Goal: Task Accomplishment & Management: Use online tool/utility

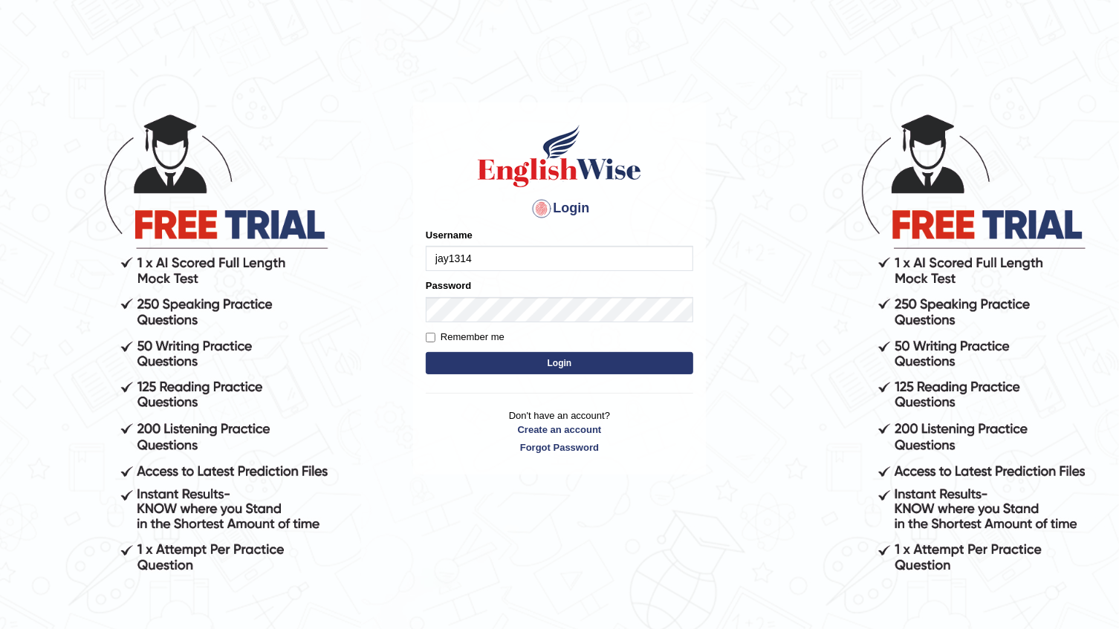
type input "jay1314"
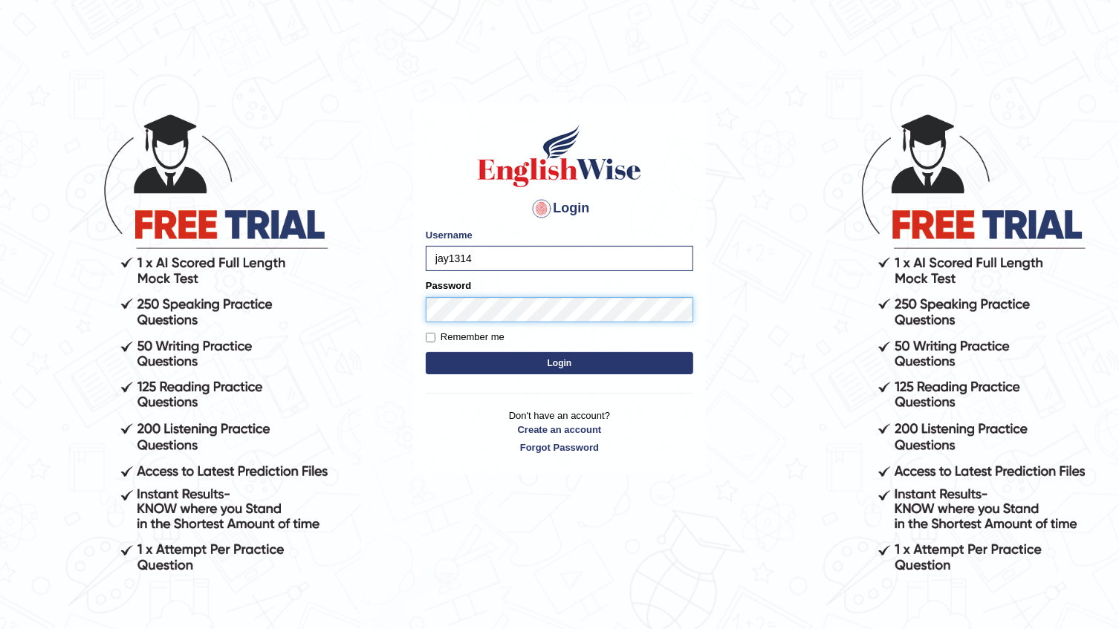
click at [426, 352] on button "Login" at bounding box center [559, 363] width 267 height 22
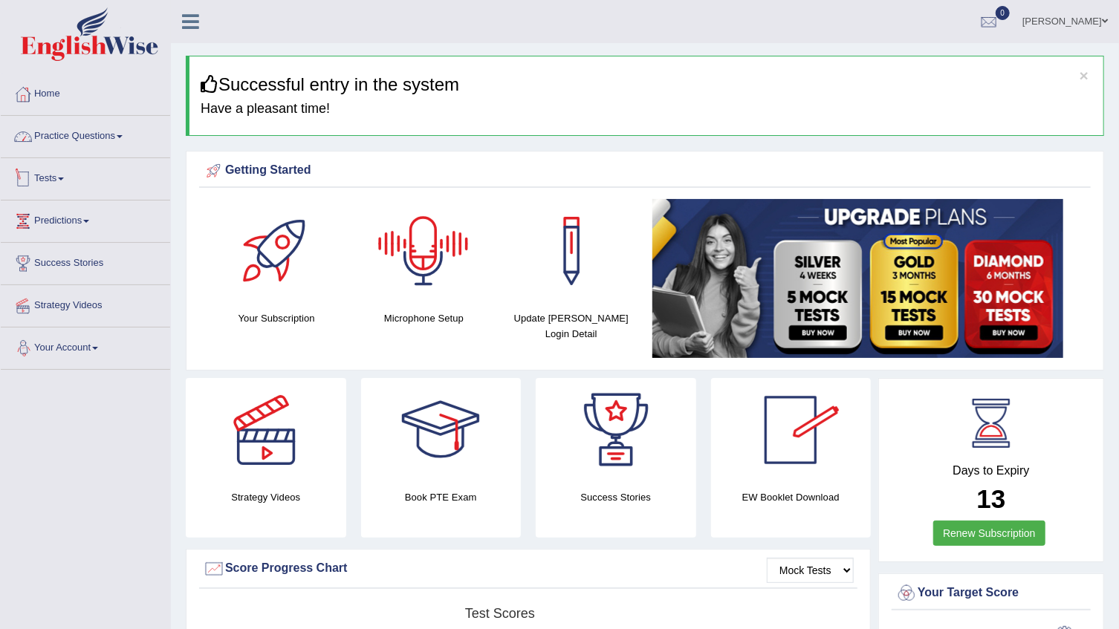
click at [76, 134] on link "Practice Questions" at bounding box center [85, 134] width 169 height 37
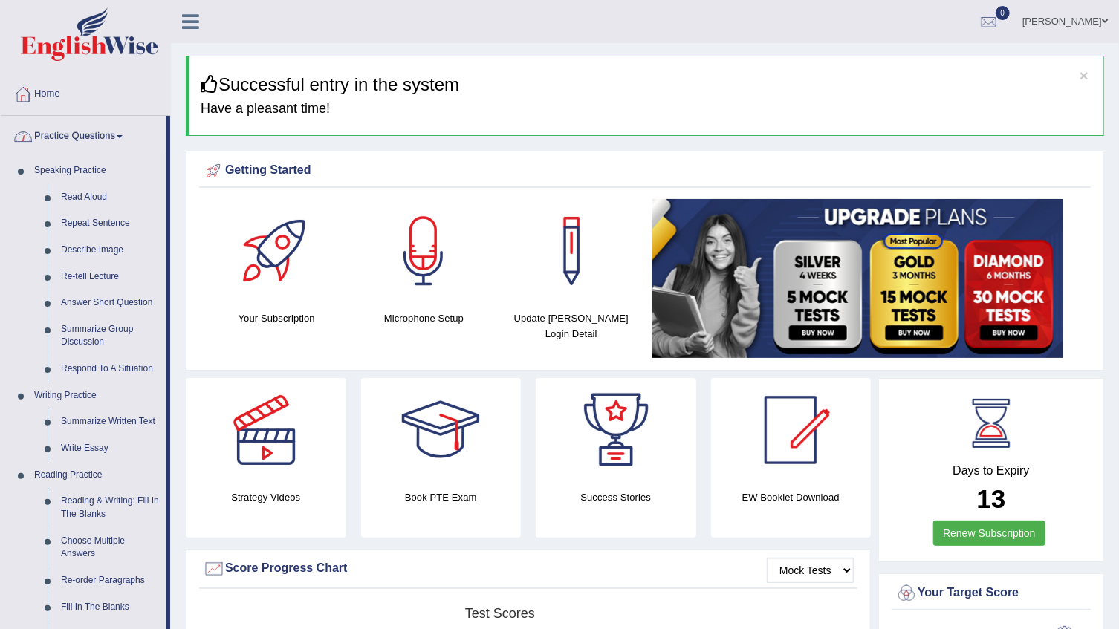
click at [97, 142] on link "Practice Questions" at bounding box center [84, 134] width 166 height 37
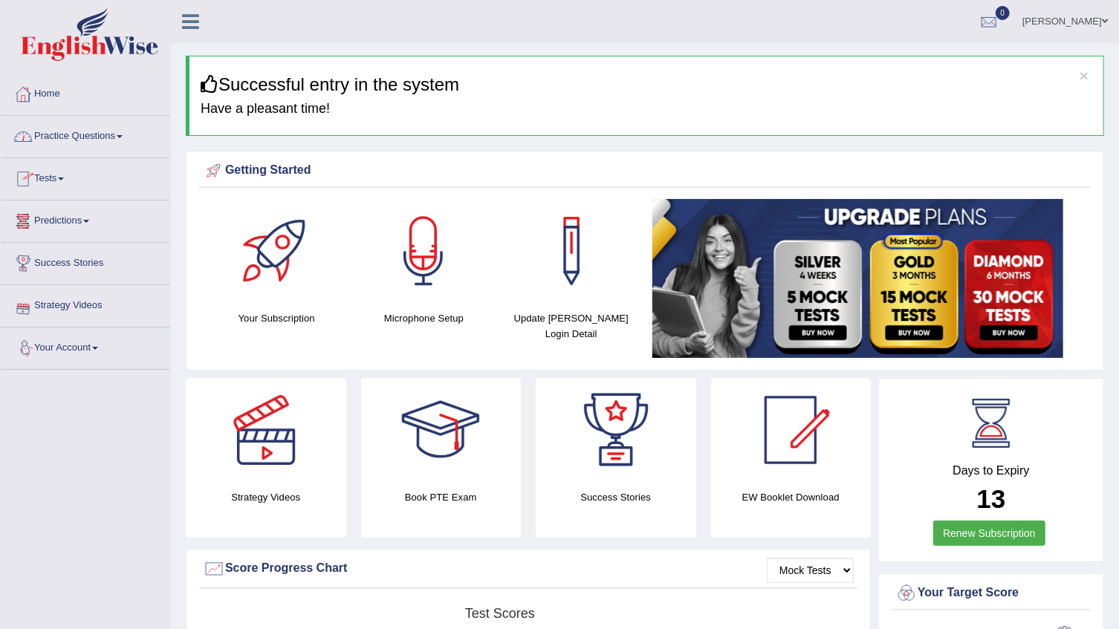
click at [103, 149] on link "Practice Questions" at bounding box center [85, 134] width 169 height 37
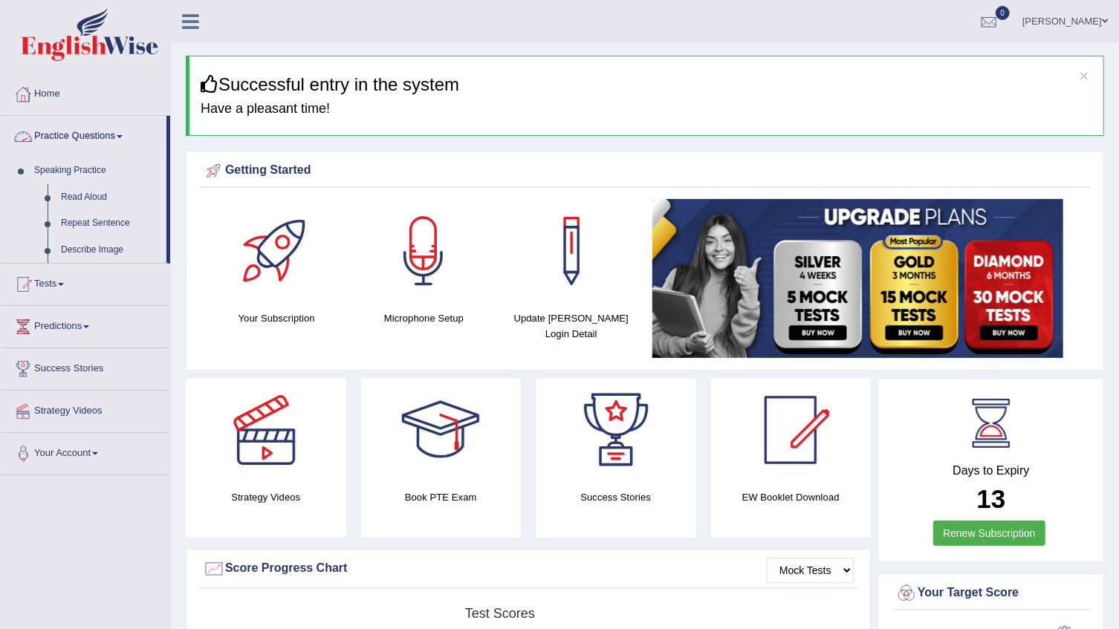
click at [103, 149] on link "Practice Questions" at bounding box center [84, 134] width 166 height 37
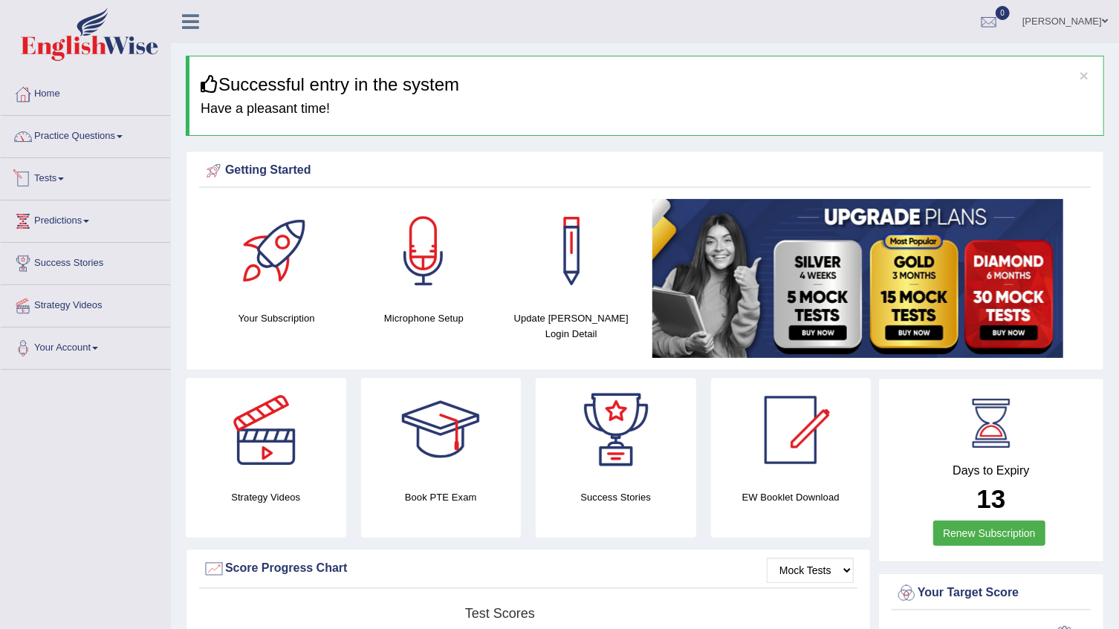
click at [57, 183] on link "Tests" at bounding box center [85, 176] width 169 height 37
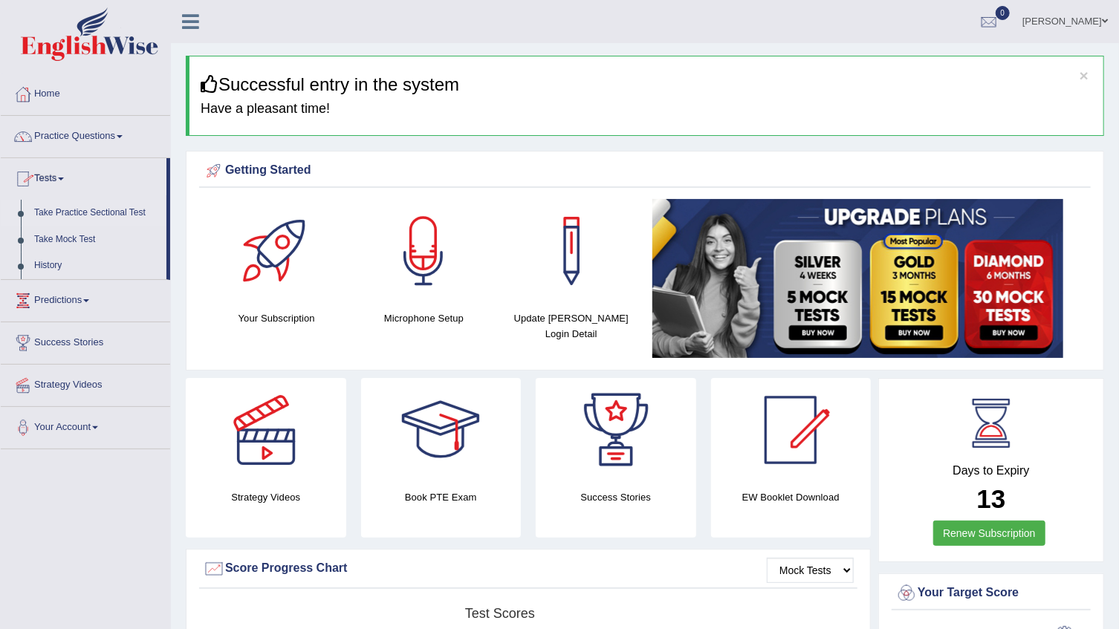
click at [72, 208] on link "Take Practice Sectional Test" at bounding box center [96, 213] width 139 height 27
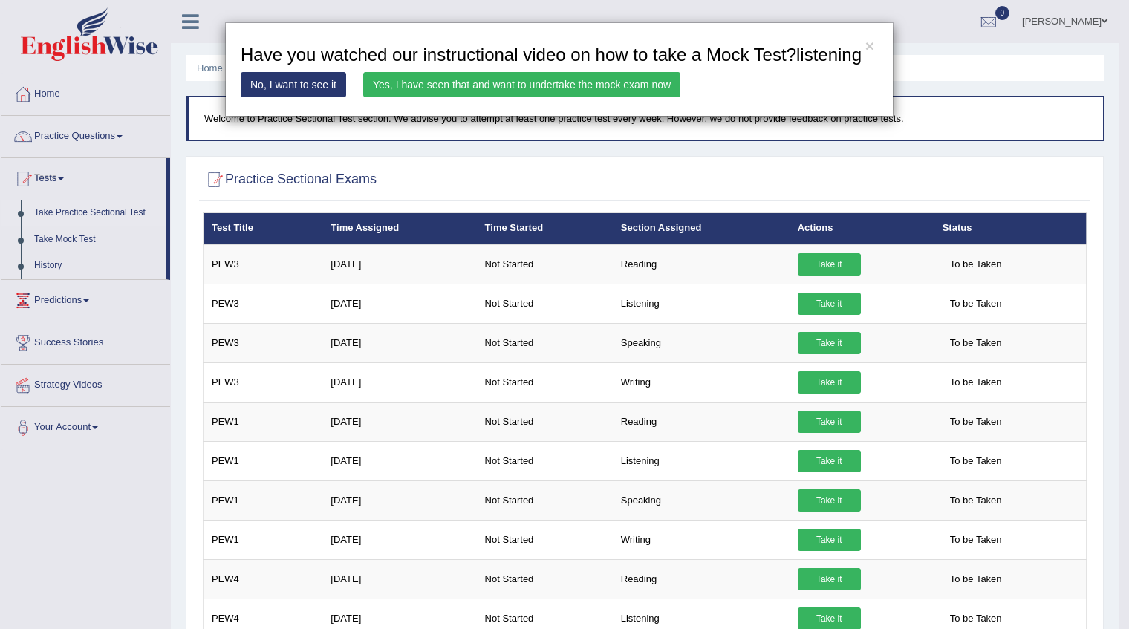
click at [824, 307] on div "× Have you watched our instructional video on how to take a Mock Test?listening…" at bounding box center [564, 314] width 1129 height 629
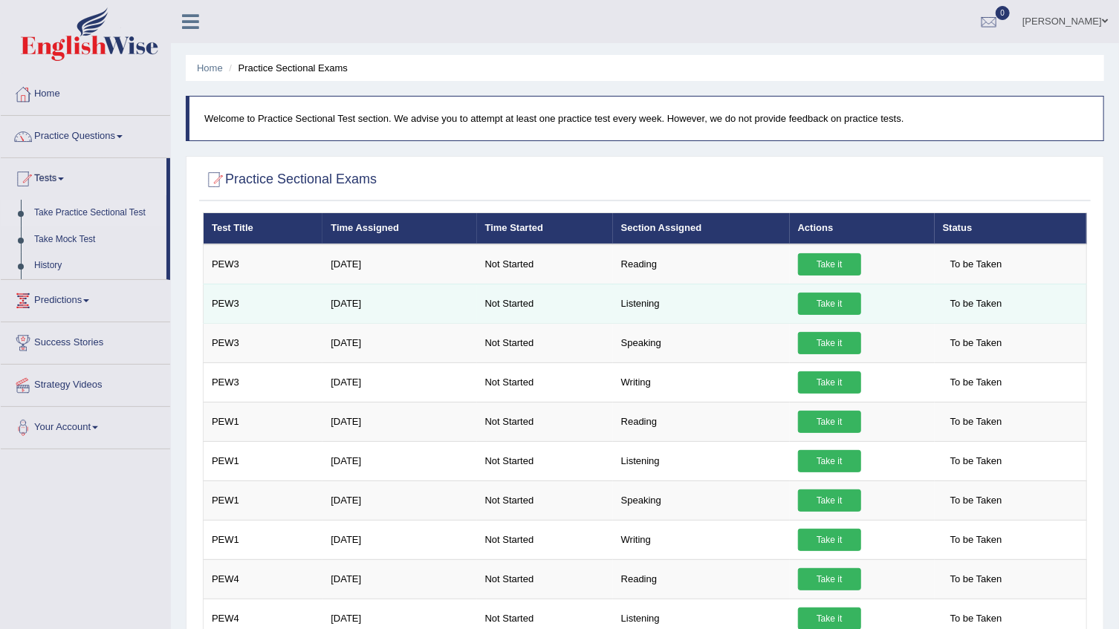
click at [806, 302] on link "Take it" at bounding box center [829, 304] width 63 height 22
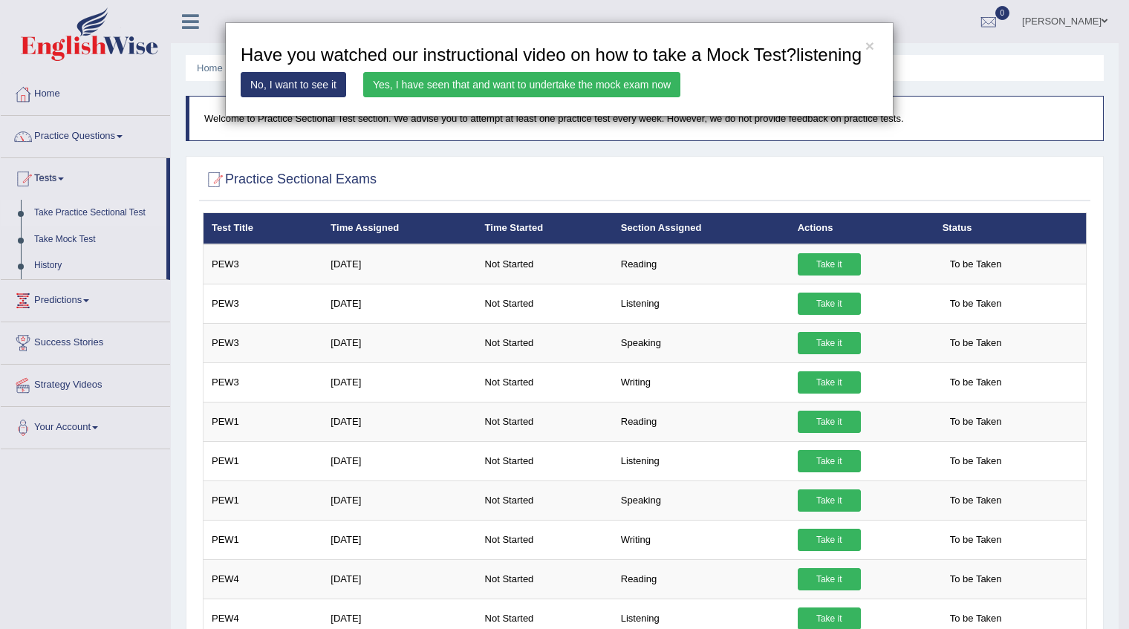
click at [446, 83] on link "Yes, I have seen that and want to undertake the mock exam now" at bounding box center [521, 84] width 317 height 25
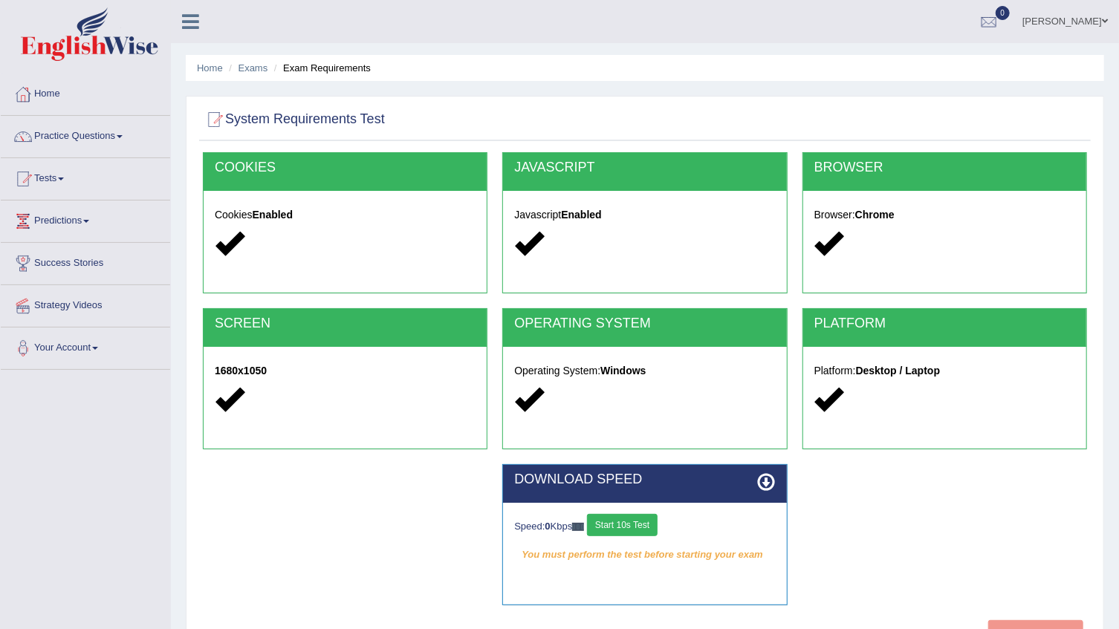
click at [624, 524] on button "Start 10s Test" at bounding box center [622, 525] width 71 height 22
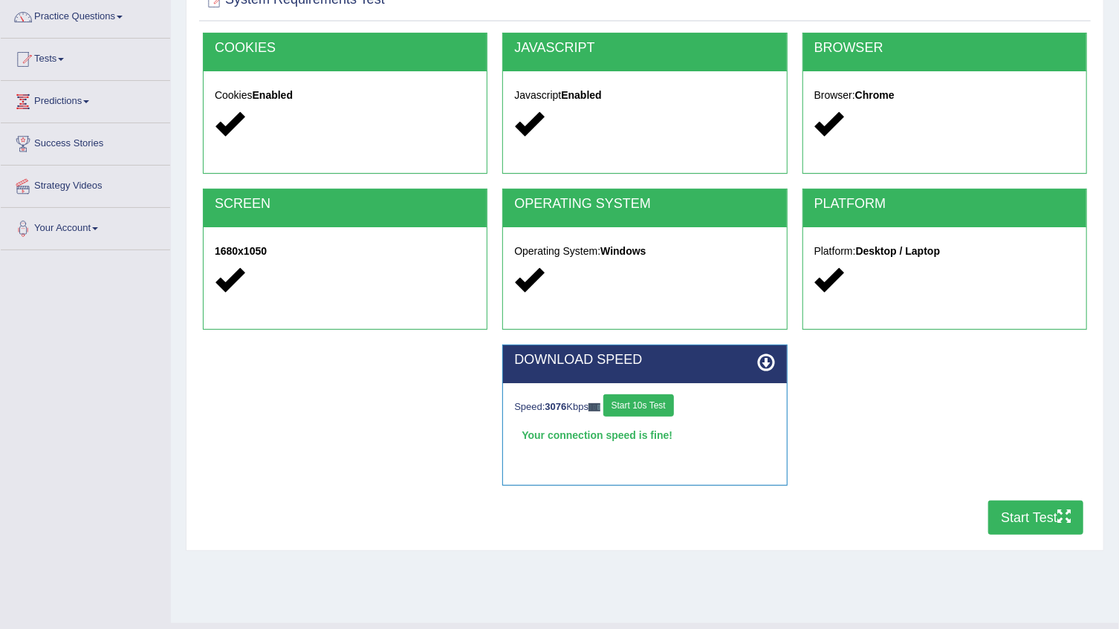
scroll to position [150, 0]
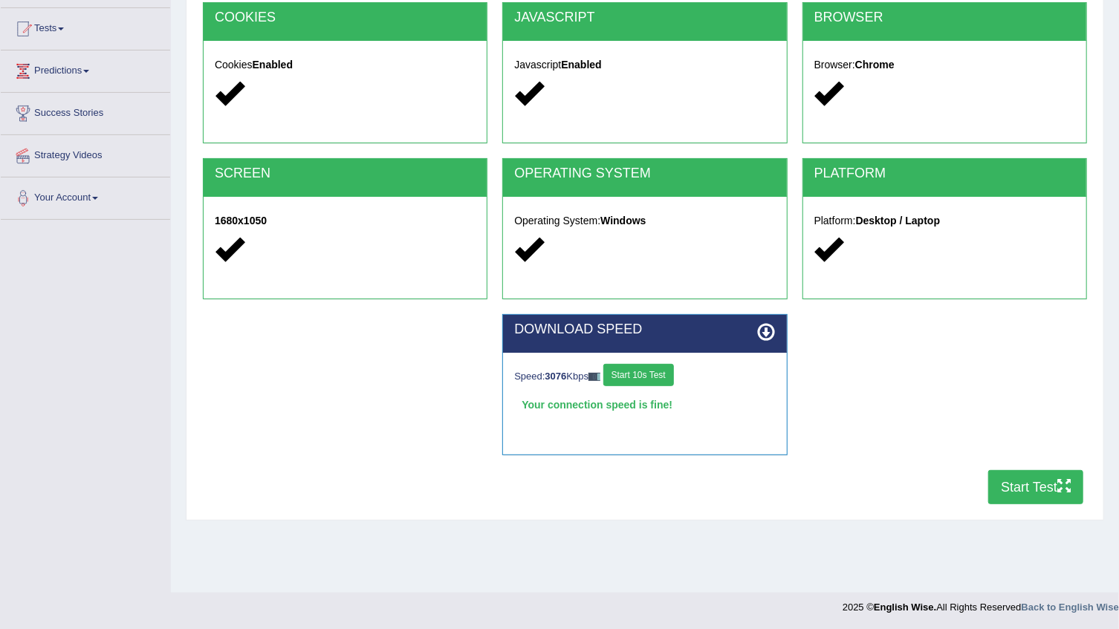
click at [1032, 489] on button "Start Test" at bounding box center [1035, 487] width 95 height 34
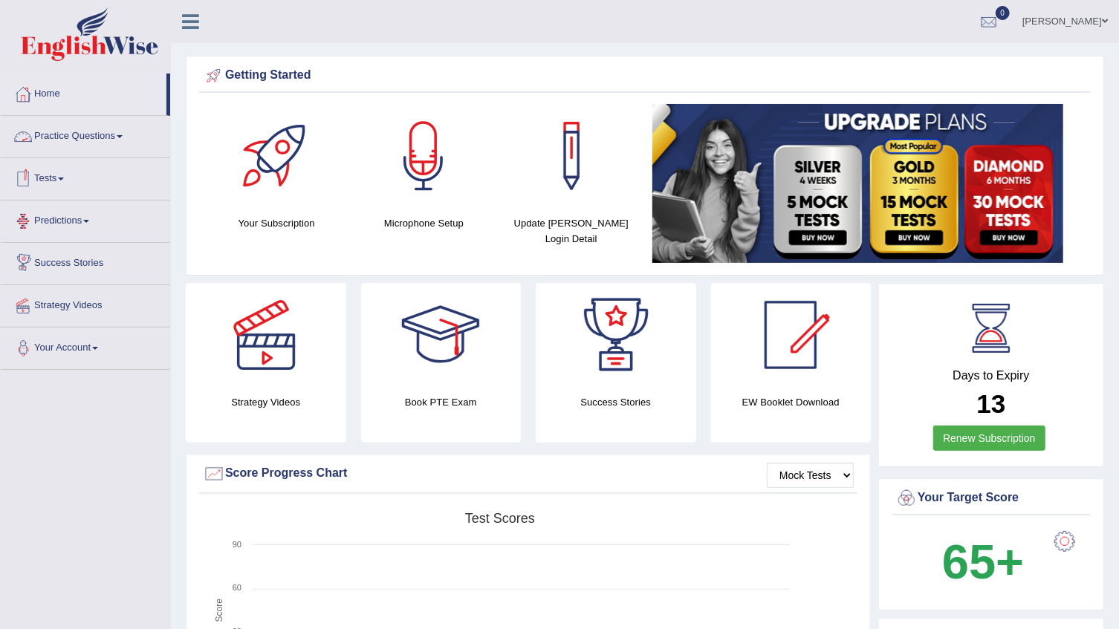
click at [63, 169] on link "Tests" at bounding box center [85, 176] width 169 height 37
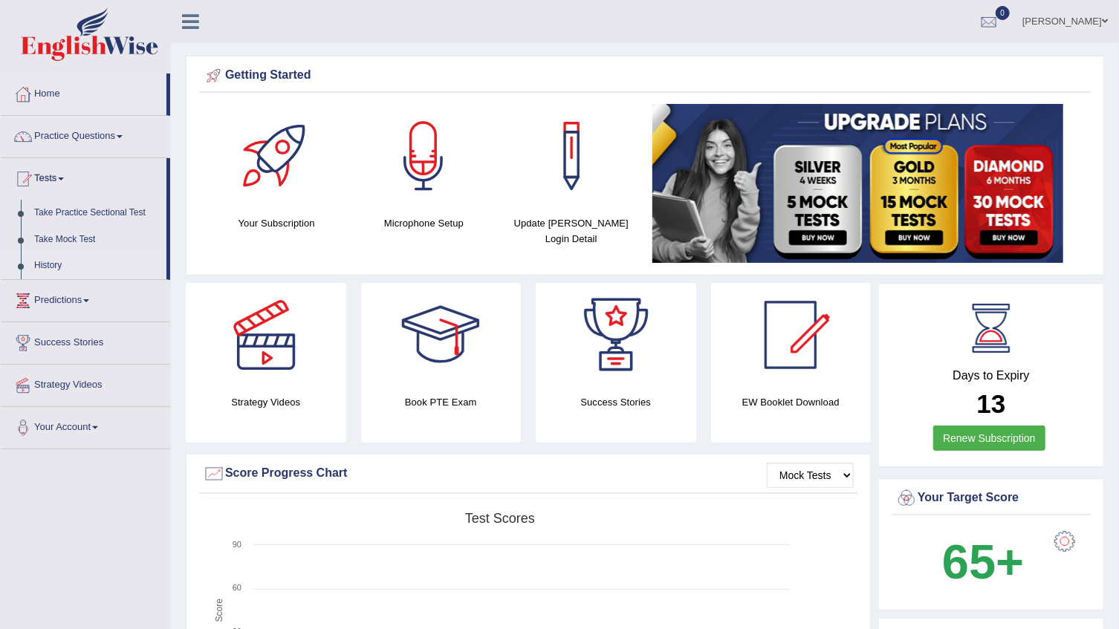
click at [46, 267] on link "History" at bounding box center [96, 266] width 139 height 27
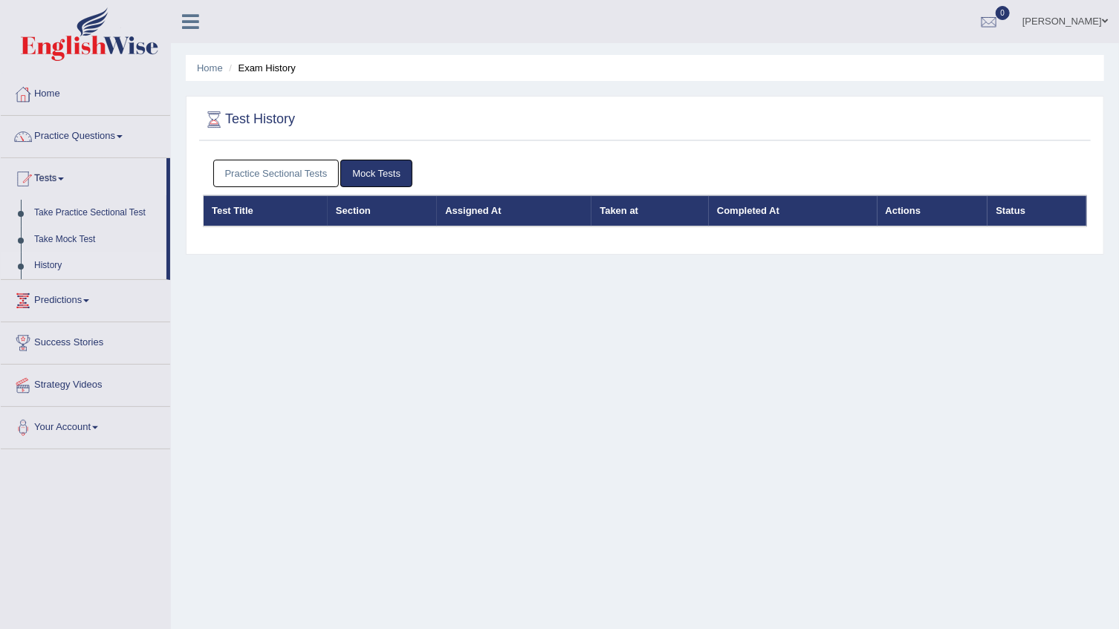
click at [374, 170] on link "Mock Tests" at bounding box center [376, 173] width 72 height 27
click at [476, 200] on th "Assigned At" at bounding box center [514, 210] width 154 height 31
click at [800, 206] on th "Completed At" at bounding box center [793, 210] width 169 height 31
click at [60, 209] on link "Take Practice Sectional Test" at bounding box center [96, 213] width 139 height 27
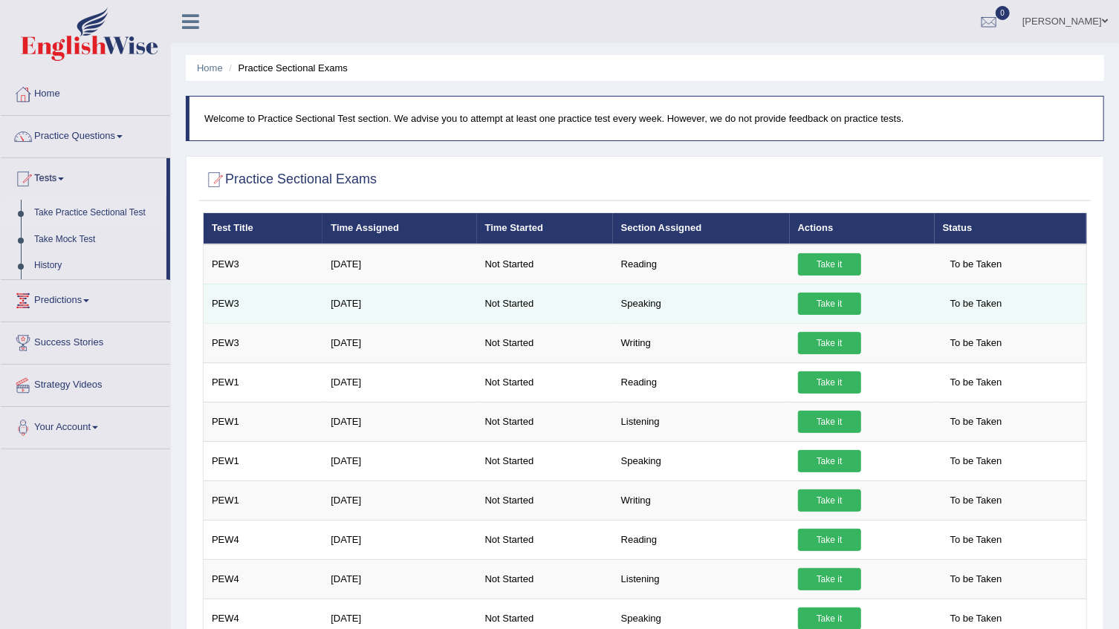
click at [951, 300] on span "To be Taken" at bounding box center [976, 304] width 67 height 22
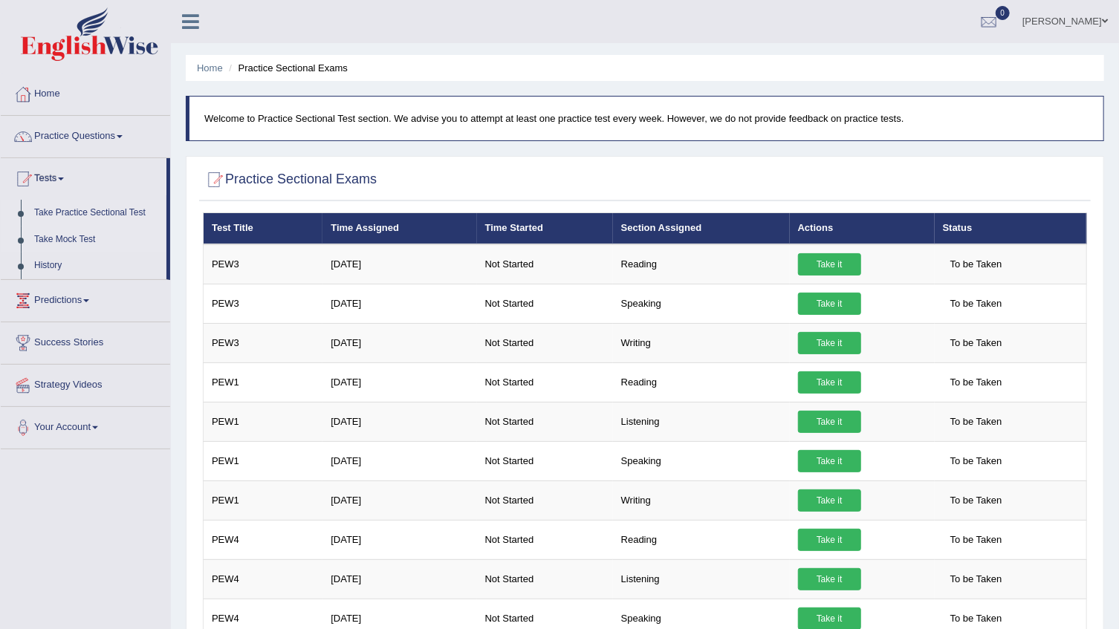
click at [80, 235] on link "Take Mock Test" at bounding box center [96, 240] width 139 height 27
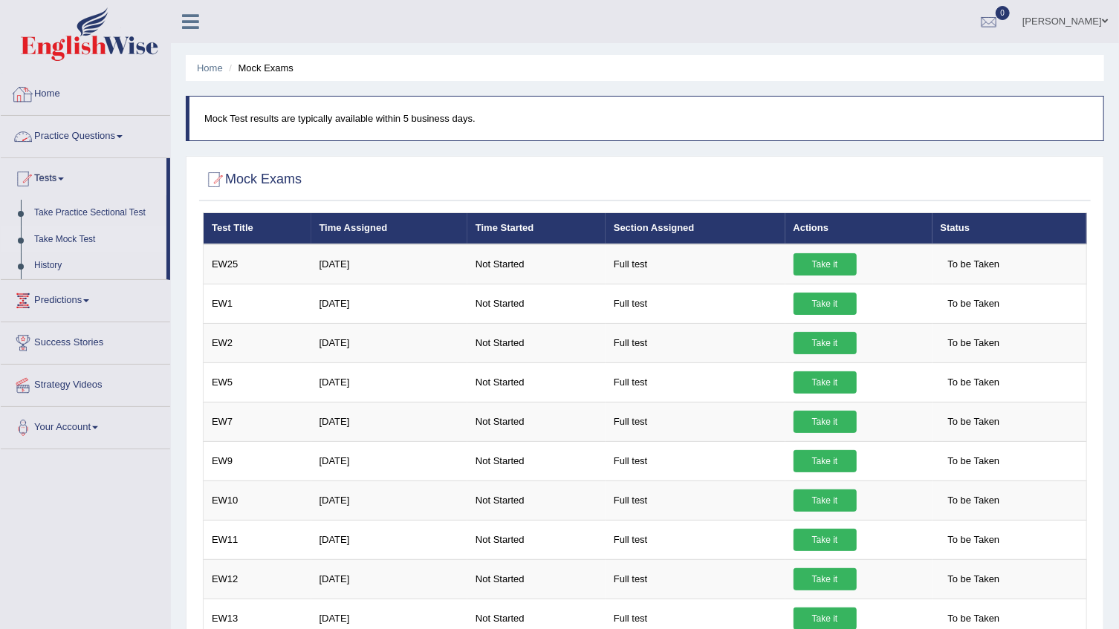
click at [59, 88] on link "Home" at bounding box center [85, 92] width 169 height 37
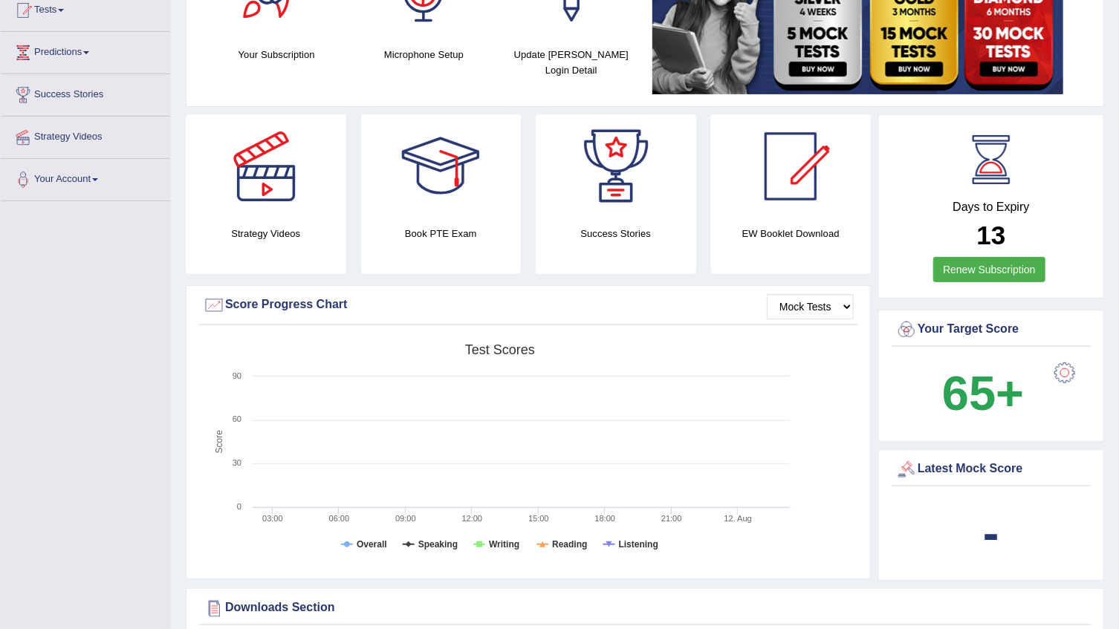
scroll to position [202, 0]
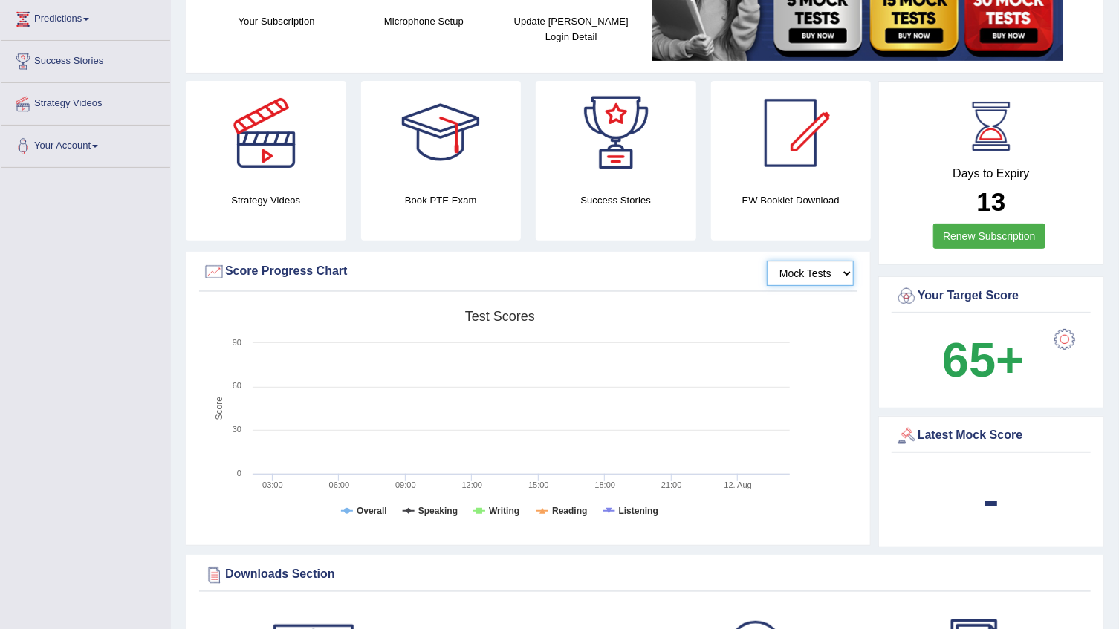
click at [817, 275] on select "Mock Tests" at bounding box center [810, 273] width 87 height 25
click at [767, 261] on select "Mock Tests" at bounding box center [810, 273] width 87 height 25
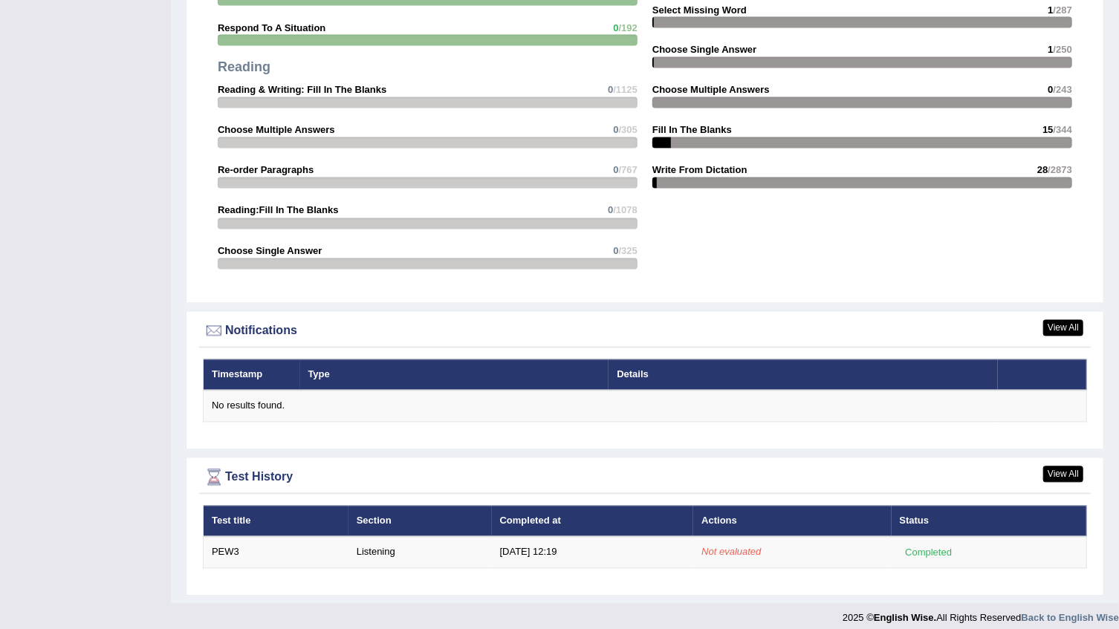
scroll to position [1516, 0]
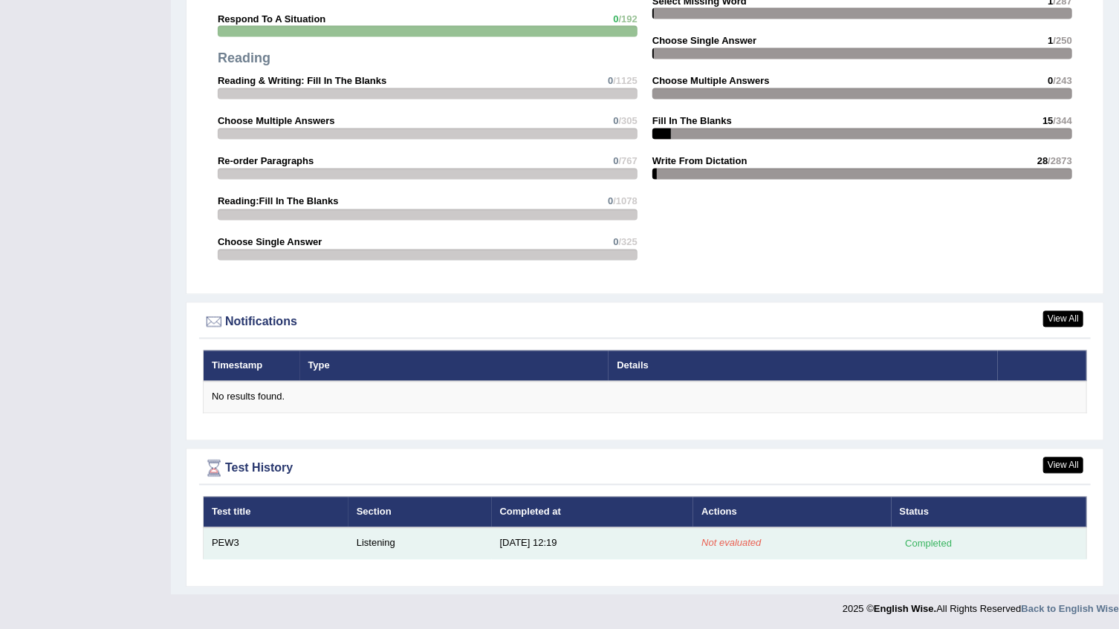
click at [921, 542] on div "Completed" at bounding box center [928, 544] width 58 height 16
click at [732, 531] on td "Not evaluated" at bounding box center [792, 543] width 198 height 31
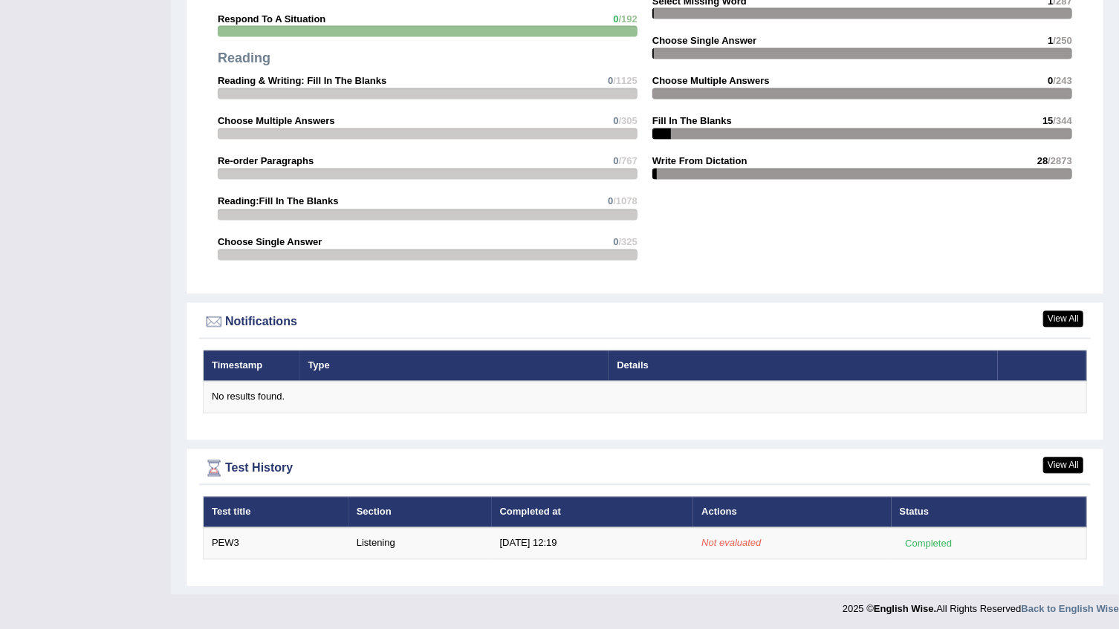
click at [915, 505] on th "Status" at bounding box center [988, 512] width 195 height 31
click at [1057, 461] on link "View All" at bounding box center [1063, 466] width 40 height 16
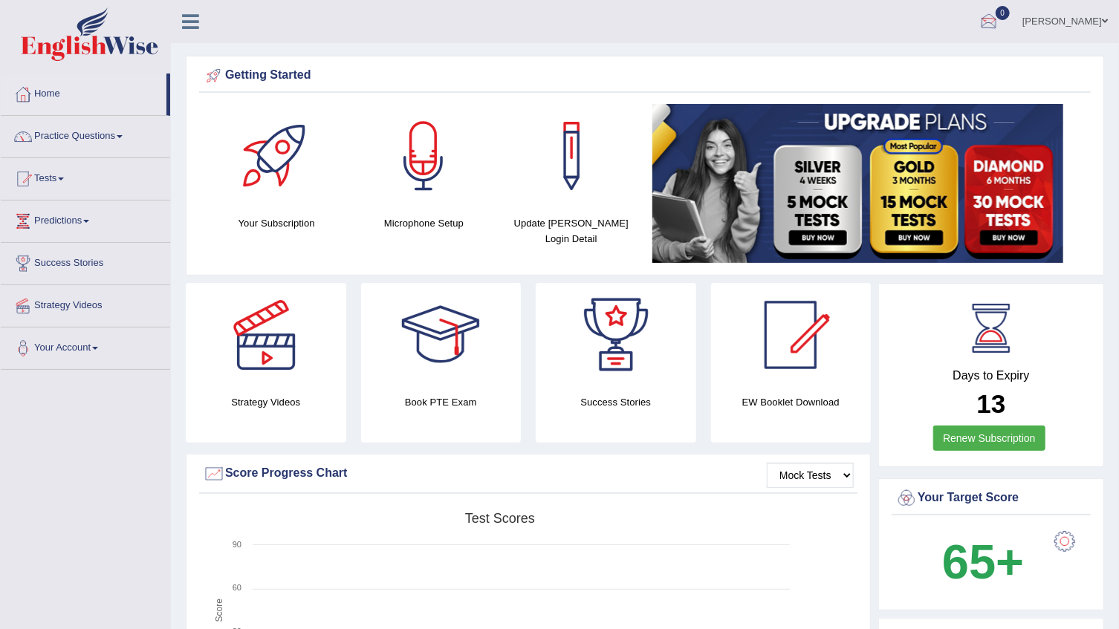
click at [1092, 18] on link "jay" at bounding box center [1065, 19] width 108 height 39
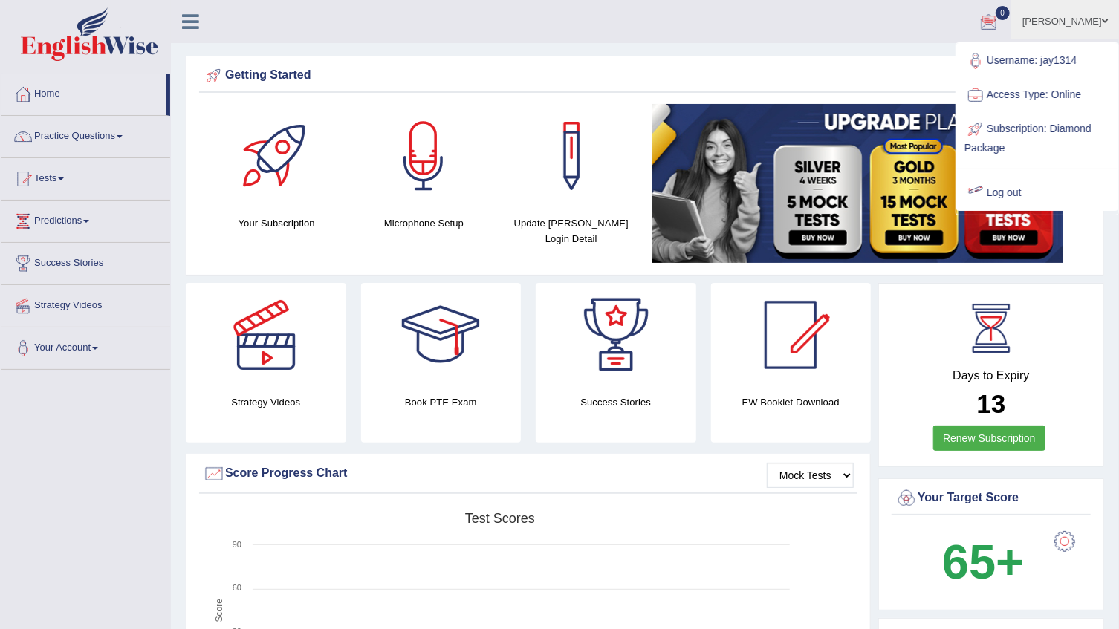
drag, startPoint x: 1002, startPoint y: 195, endPoint x: 992, endPoint y: 201, distance: 12.0
click at [1003, 195] on link "Log out" at bounding box center [1037, 193] width 160 height 34
